Goal: Task Accomplishment & Management: Manage account settings

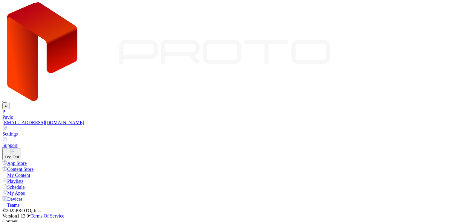
click at [21, 148] on button "Log Out" at bounding box center [11, 154] width 19 height 12
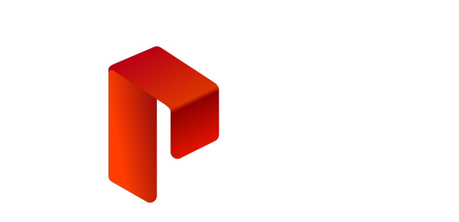
type input "**********"
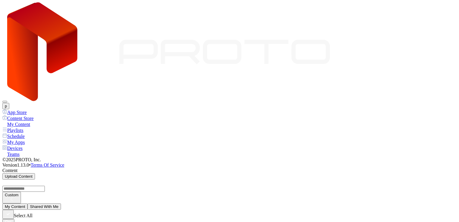
scroll to position [241, 0]
click at [9, 103] on button "p" at bounding box center [5, 106] width 7 height 6
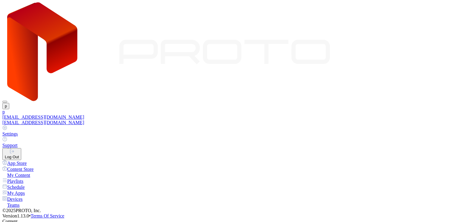
click at [429, 109] on link "p [EMAIL_ADDRESS][DOMAIN_NAME] [DOMAIN_NAME][EMAIL_ADDRESS][DOMAIN_NAME]" at bounding box center [229, 117] width 454 height 16
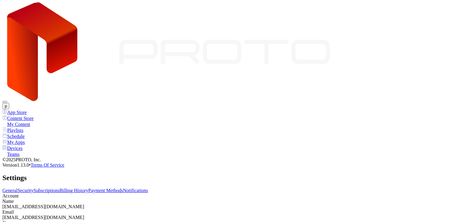
drag, startPoint x: 171, startPoint y: 66, endPoint x: 162, endPoint y: 64, distance: 8.5
click at [88, 188] on link "Billing History" at bounding box center [73, 190] width 29 height 5
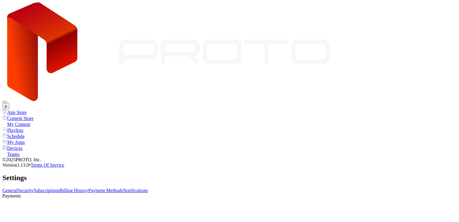
click at [59, 188] on link "Subscriptions" at bounding box center [46, 190] width 26 height 5
click at [88, 188] on link "Billing History" at bounding box center [73, 190] width 29 height 5
click at [123, 188] on link "Payment Methods" at bounding box center [105, 190] width 35 height 5
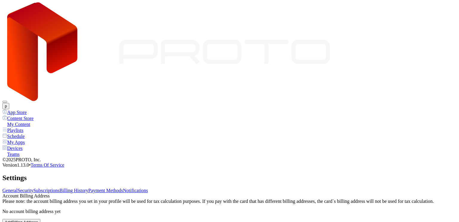
click at [9, 103] on button "p" at bounding box center [5, 106] width 7 height 6
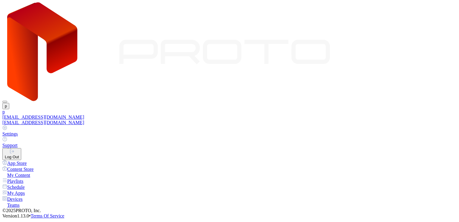
click at [21, 148] on button "Log Out" at bounding box center [11, 154] width 19 height 12
